Goal: Task Accomplishment & Management: Use online tool/utility

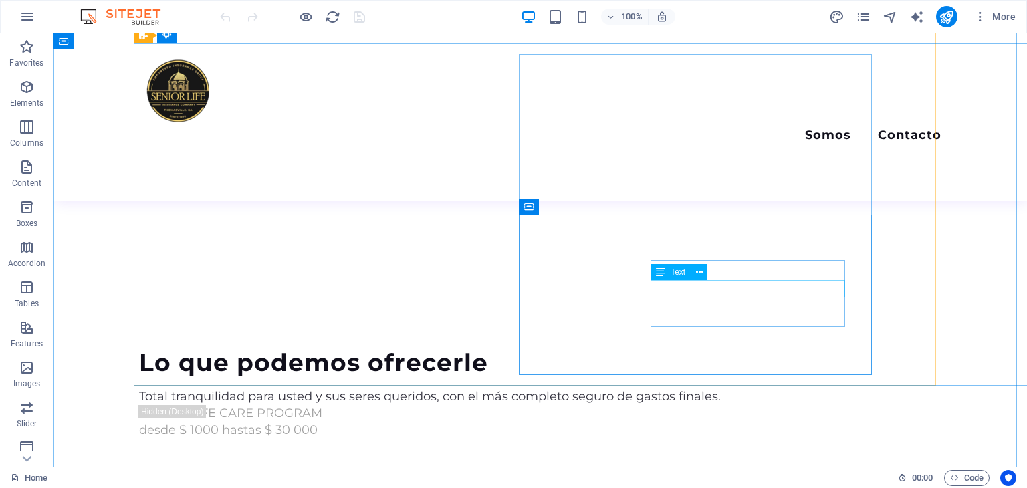
scroll to position [2675, 0]
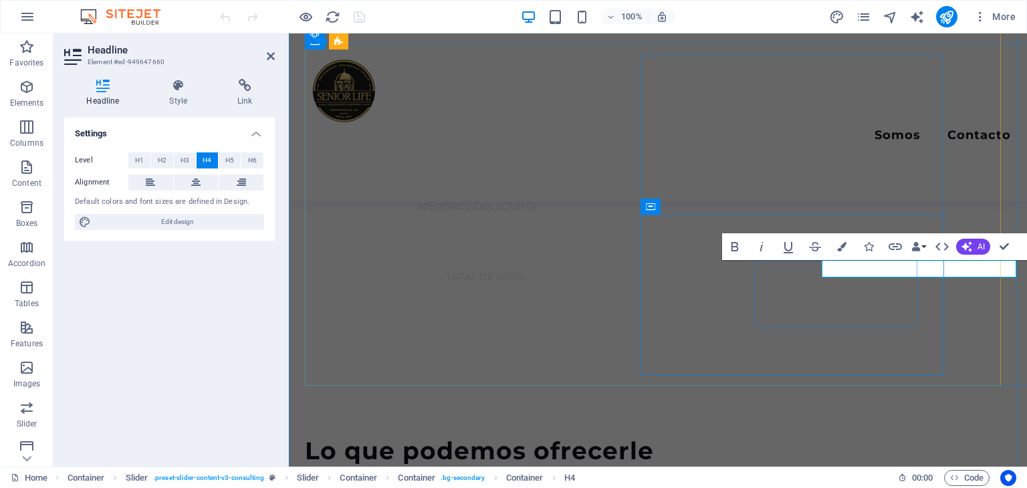
scroll to position [2832, 0]
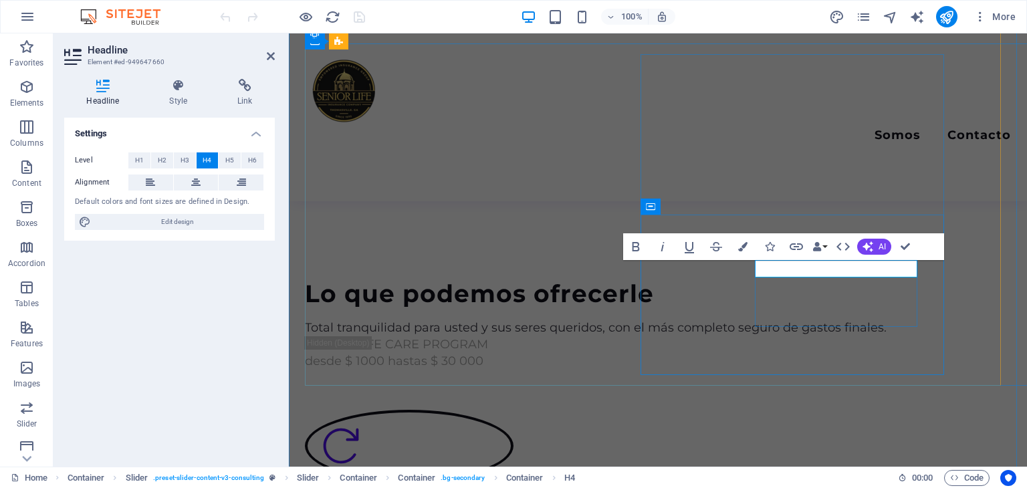
drag, startPoint x: 889, startPoint y: 268, endPoint x: 840, endPoint y: 271, distance: 49.6
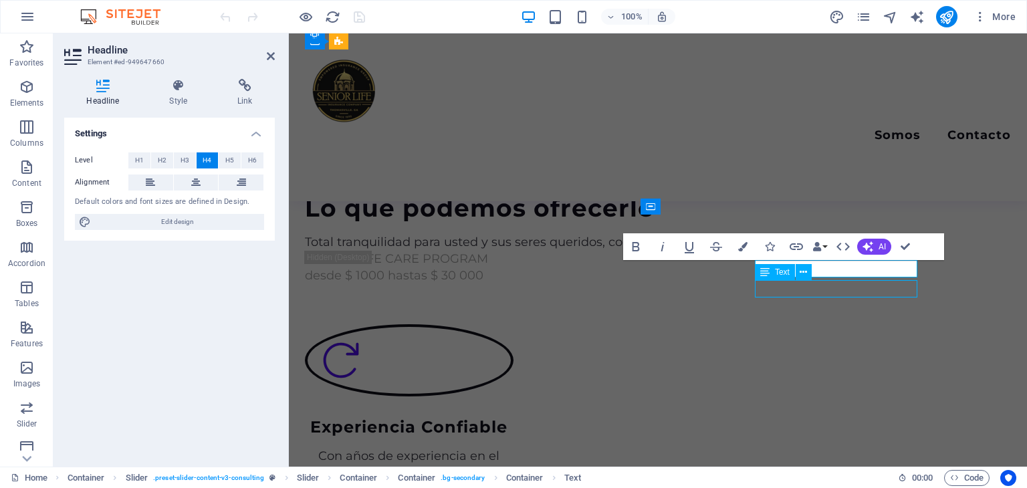
scroll to position [2675, 0]
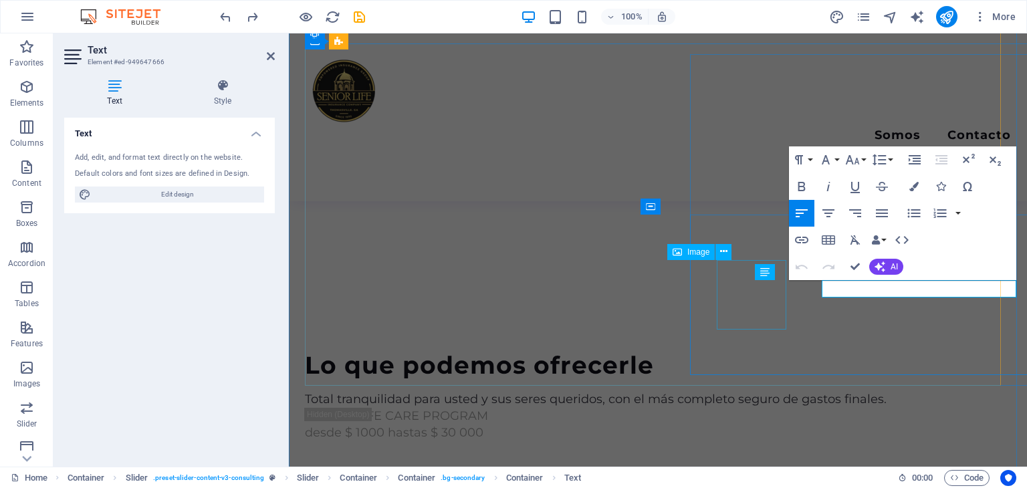
scroll to position [2832, 0]
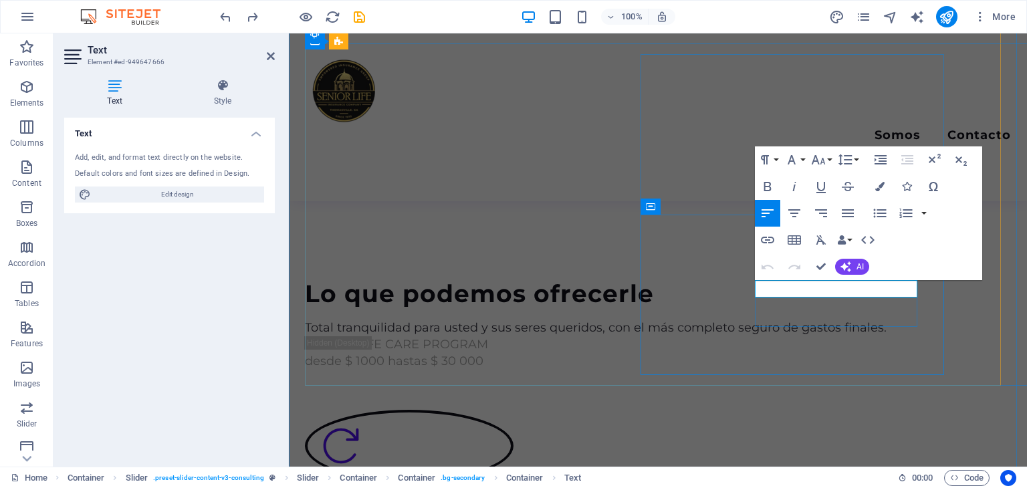
drag, startPoint x: 770, startPoint y: 288, endPoint x: 877, endPoint y: 292, distance: 106.4
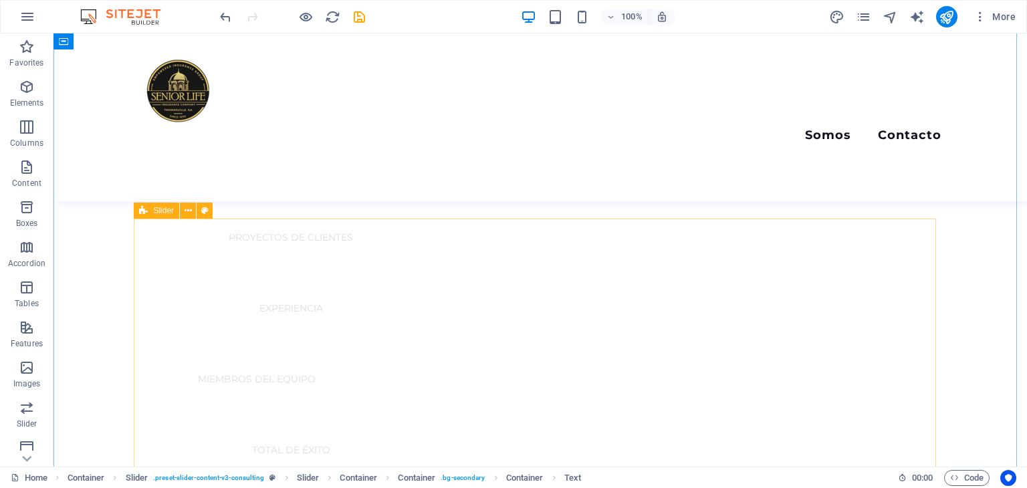
scroll to position [2407, 0]
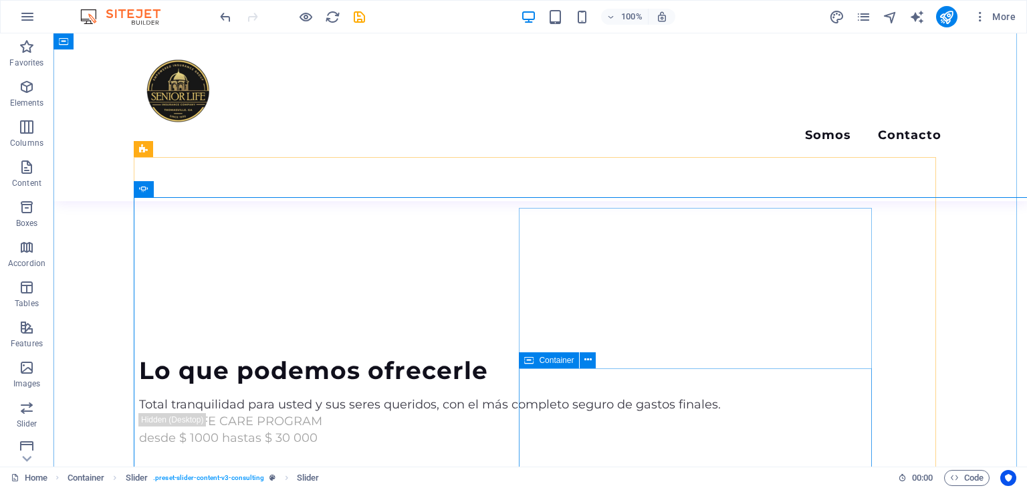
scroll to position [2742, 0]
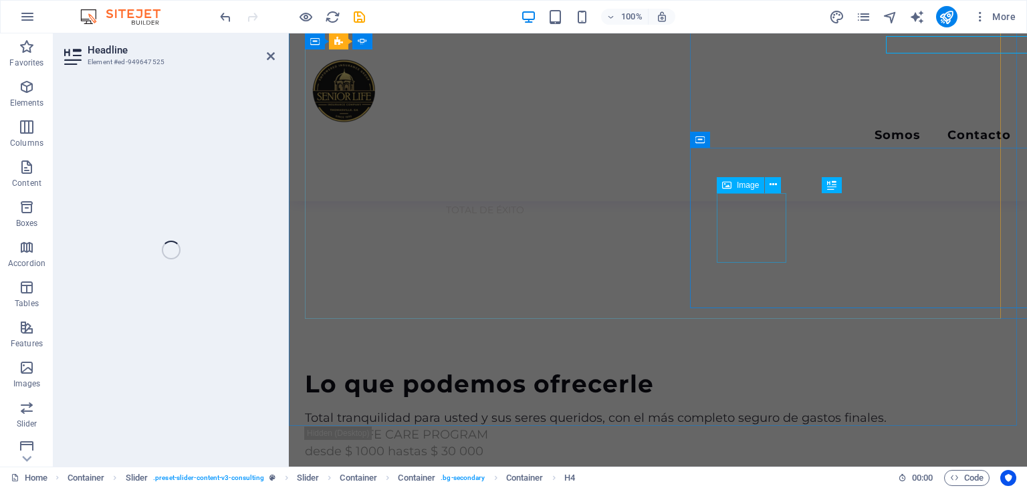
scroll to position [2899, 0]
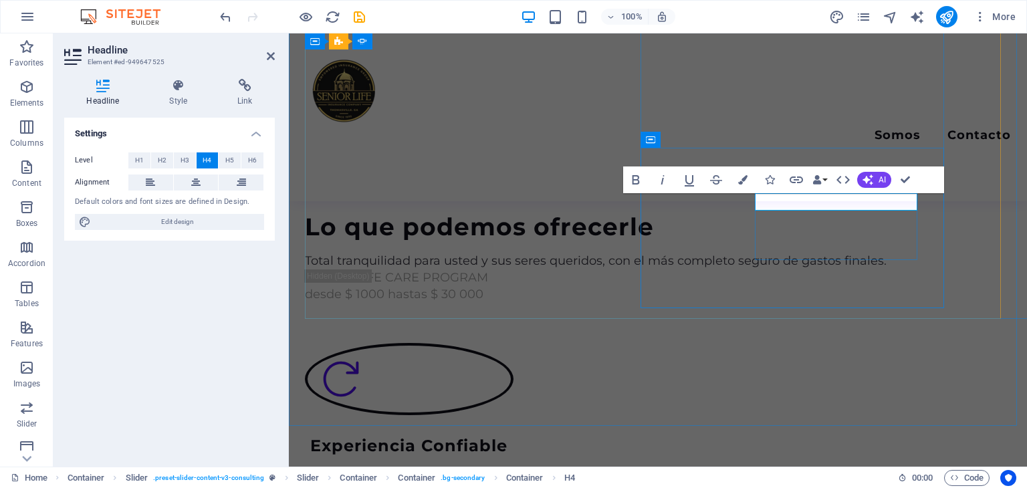
drag, startPoint x: 873, startPoint y: 204, endPoint x: 824, endPoint y: 204, distance: 49.5
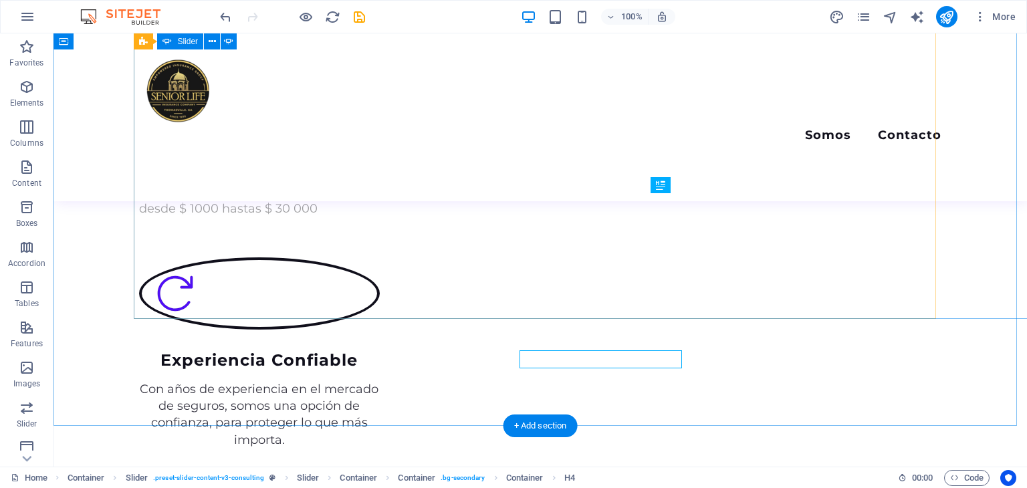
scroll to position [2742, 0]
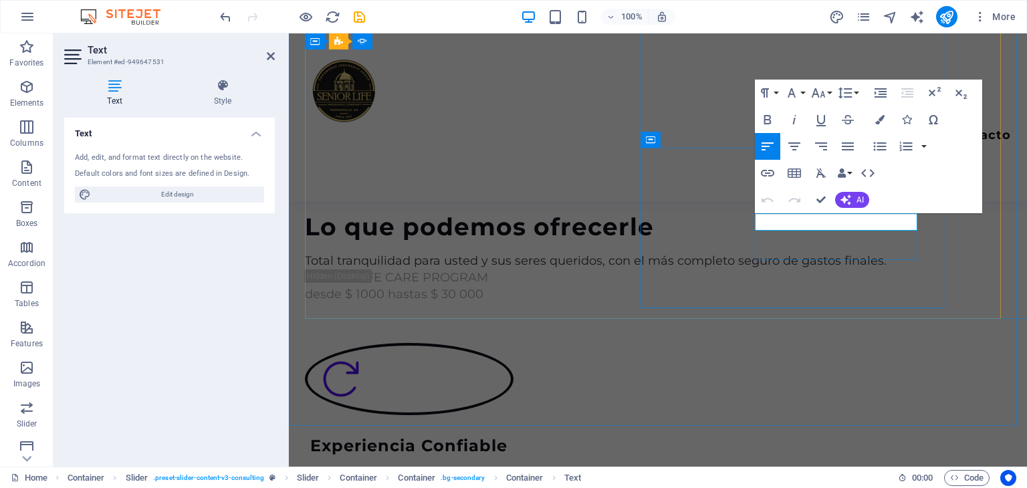
drag, startPoint x: 807, startPoint y: 224, endPoint x: 885, endPoint y: 223, distance: 78.2
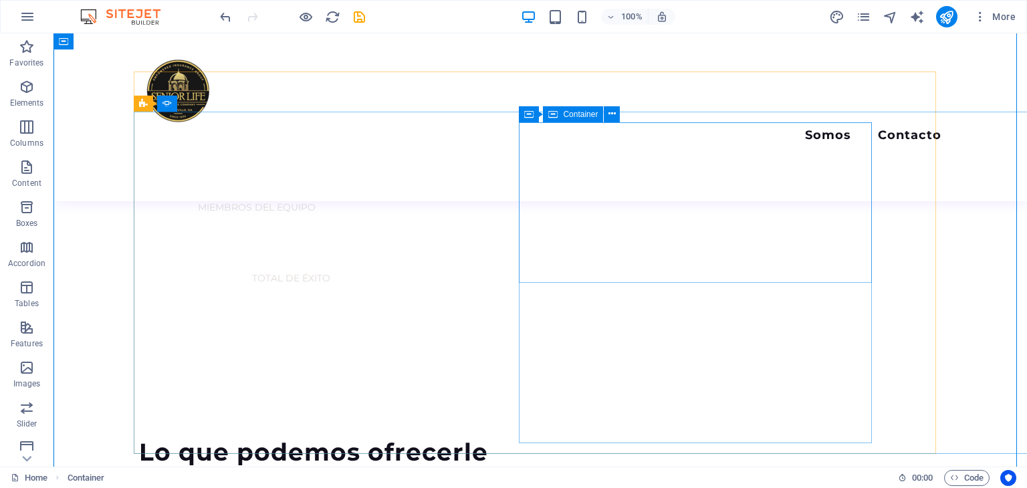
scroll to position [2541, 0]
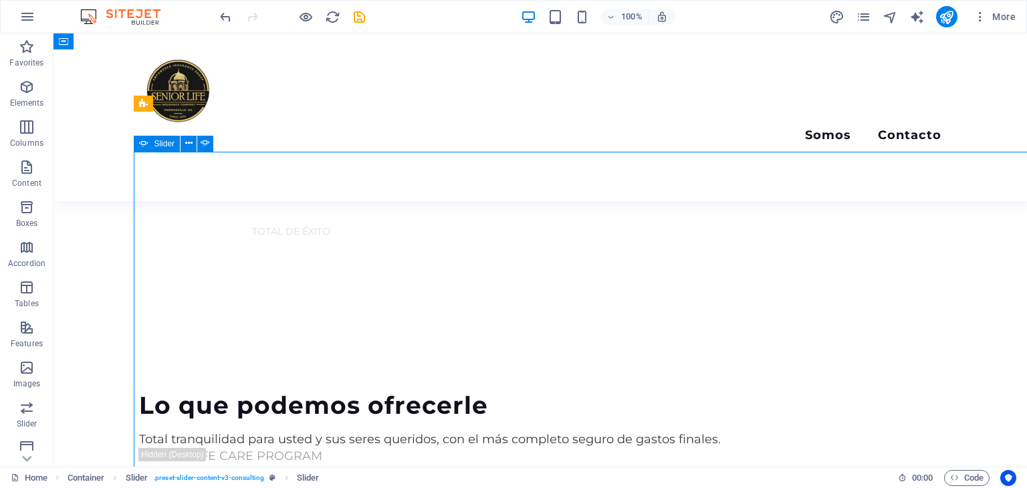
scroll to position [2675, 0]
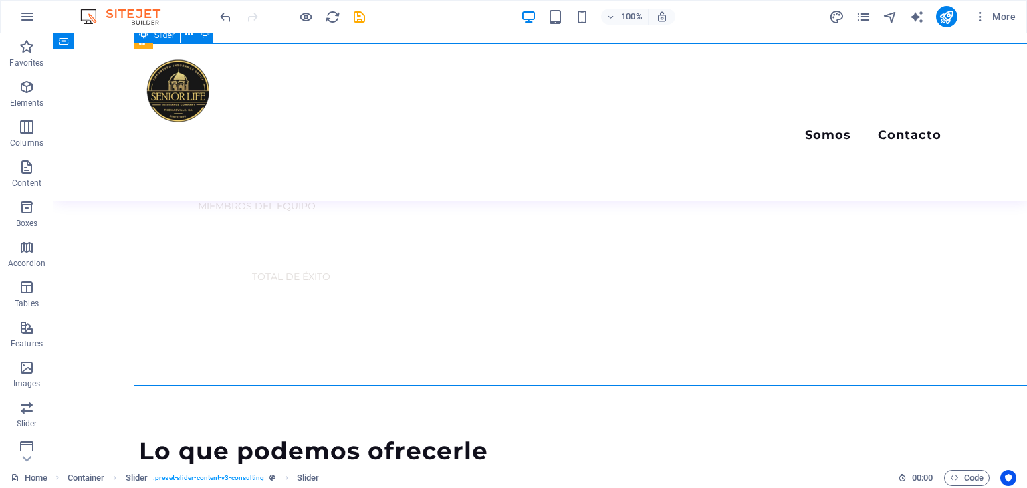
scroll to position [2832, 0]
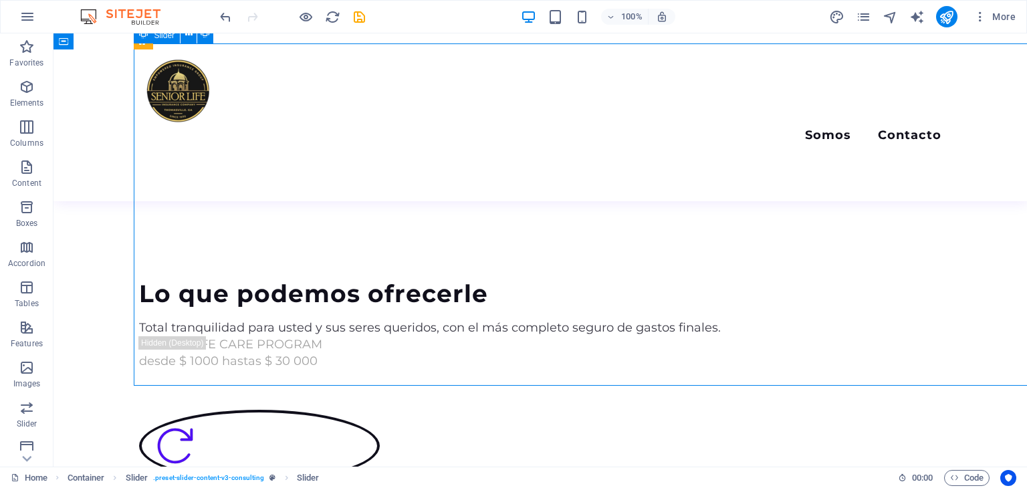
select select "ms"
select select "s"
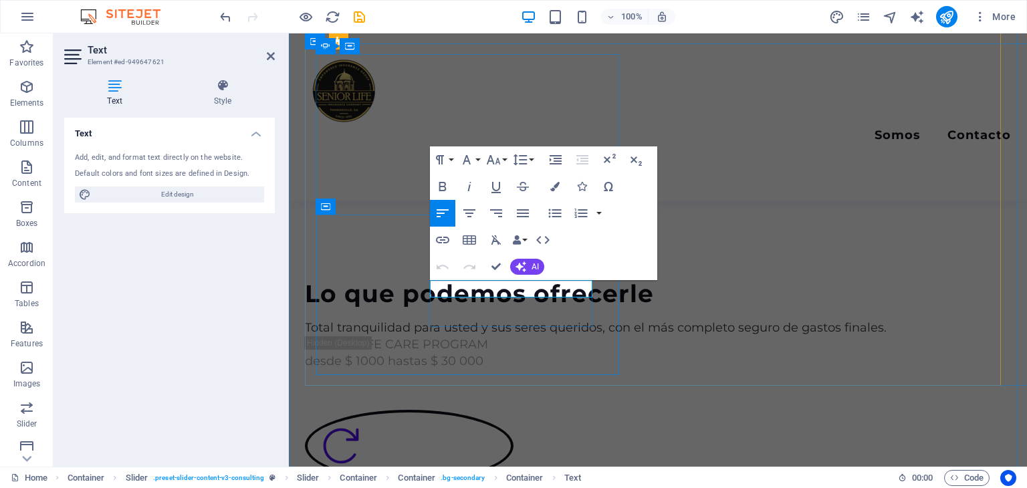
drag, startPoint x: 441, startPoint y: 290, endPoint x: 505, endPoint y: 290, distance: 63.5
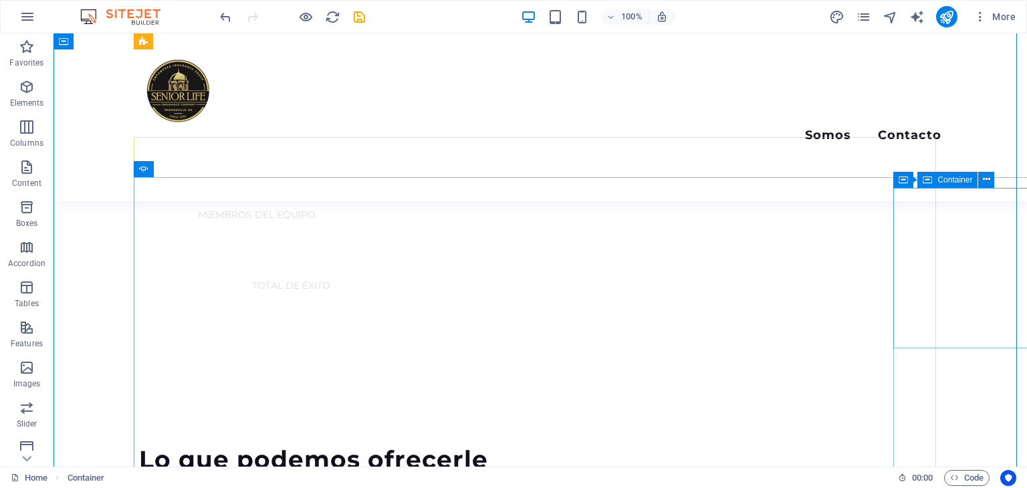
scroll to position [2541, 0]
